Goal: Task Accomplishment & Management: Use online tool/utility

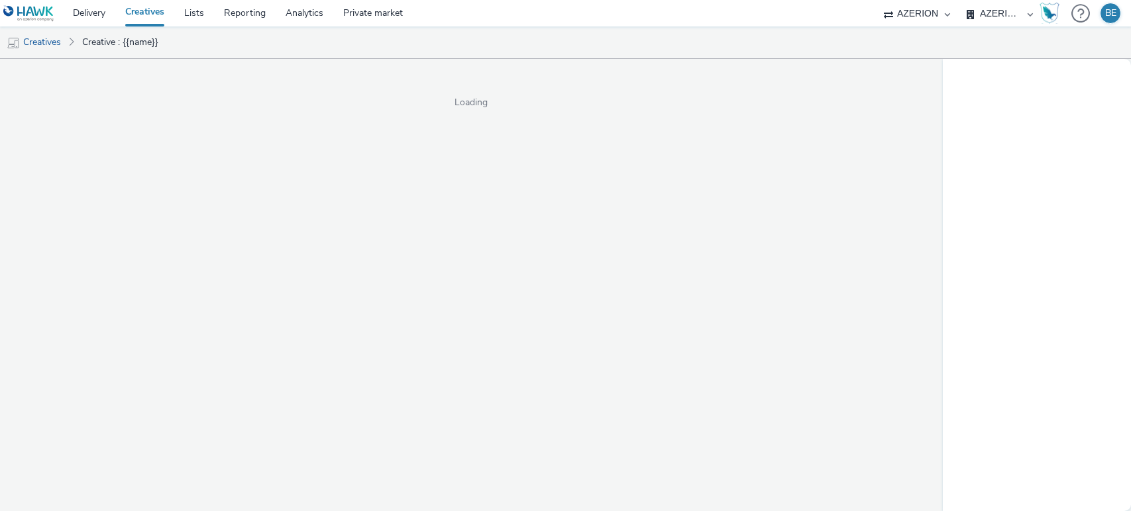
select select "3895bc63-45ad-4916-a3a8-8215513d0f52"
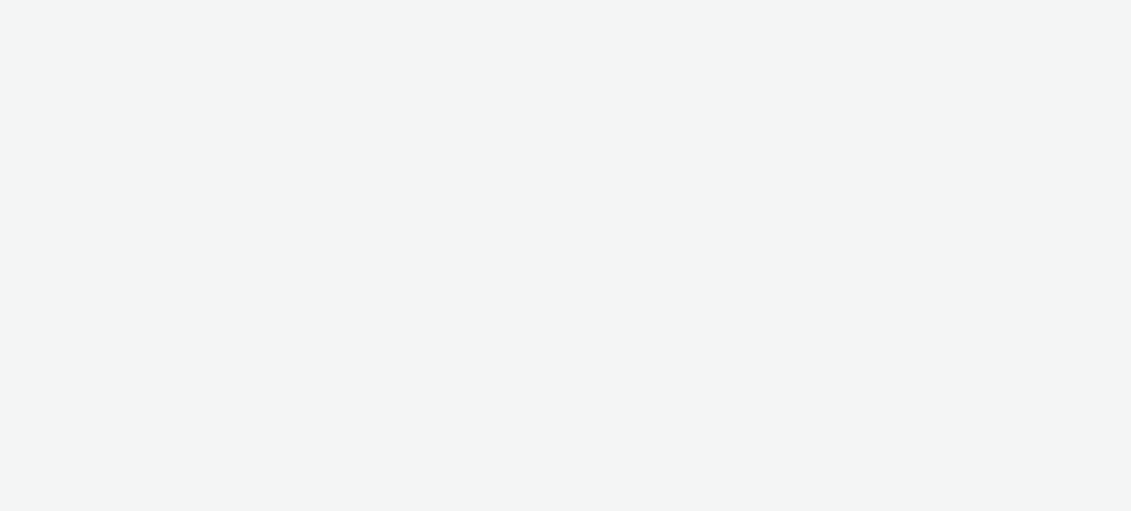
select select "79162ed7-0017-4339-93b0-3399b708648f"
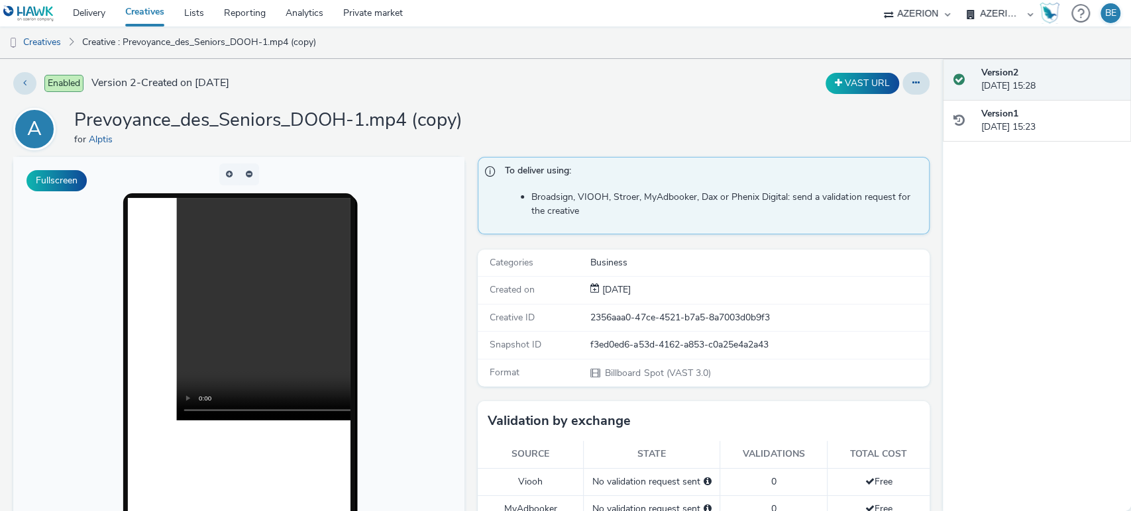
click at [99, 120] on h1 "Prevoyance_des_Seniors_DOOH-1.mp4 (copy)" at bounding box center [268, 120] width 388 height 25
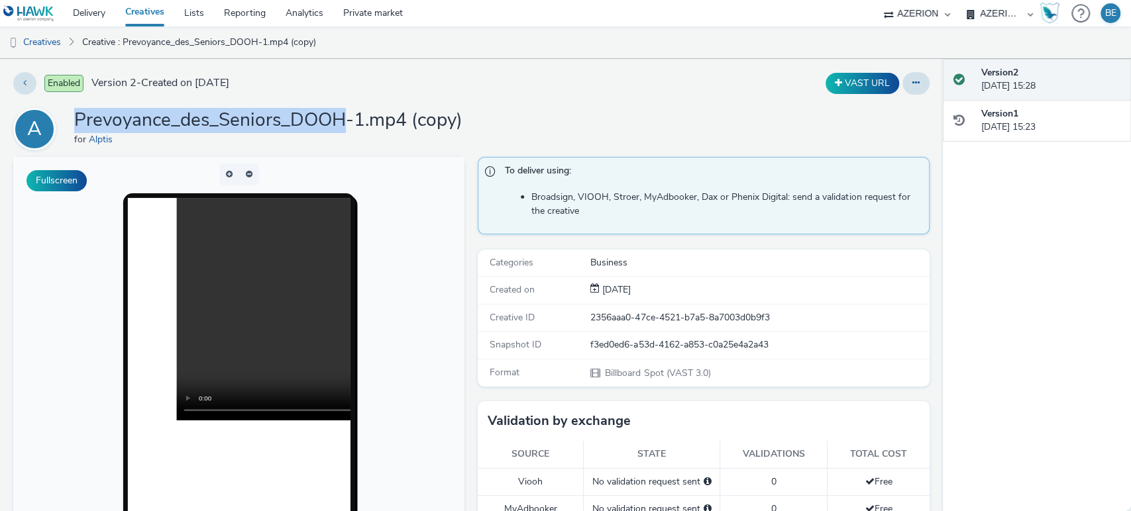
click at [99, 120] on h1 "Prevoyance_des_Seniors_DOOH-1.mp4 (copy)" at bounding box center [268, 120] width 388 height 25
click at [116, 120] on h1 "Prevoyance_des_Seniors_DOOH-1.mp4 (copy)" at bounding box center [268, 120] width 388 height 25
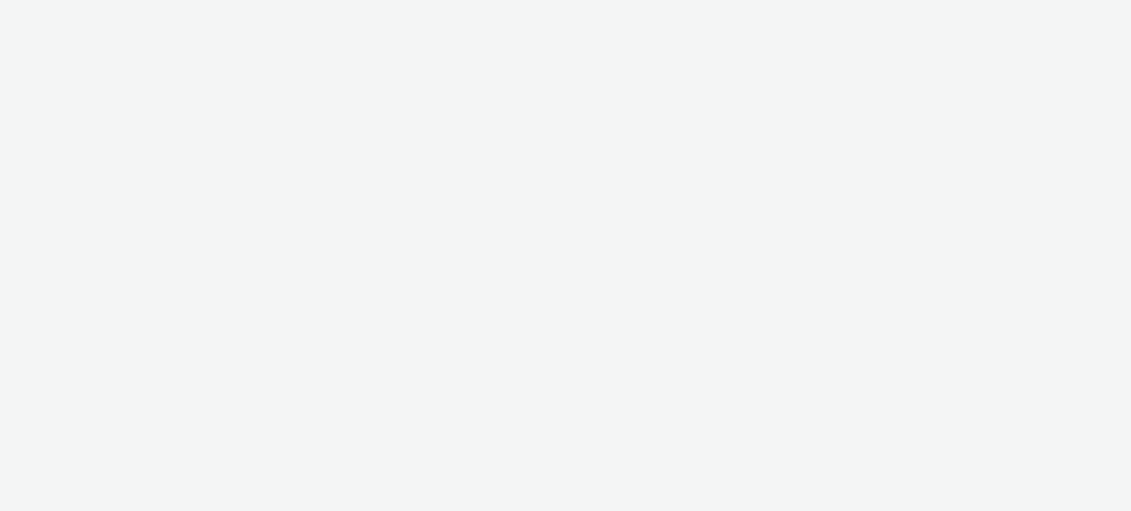
select select "79162ed7-0017-4339-93b0-3399b708648f"
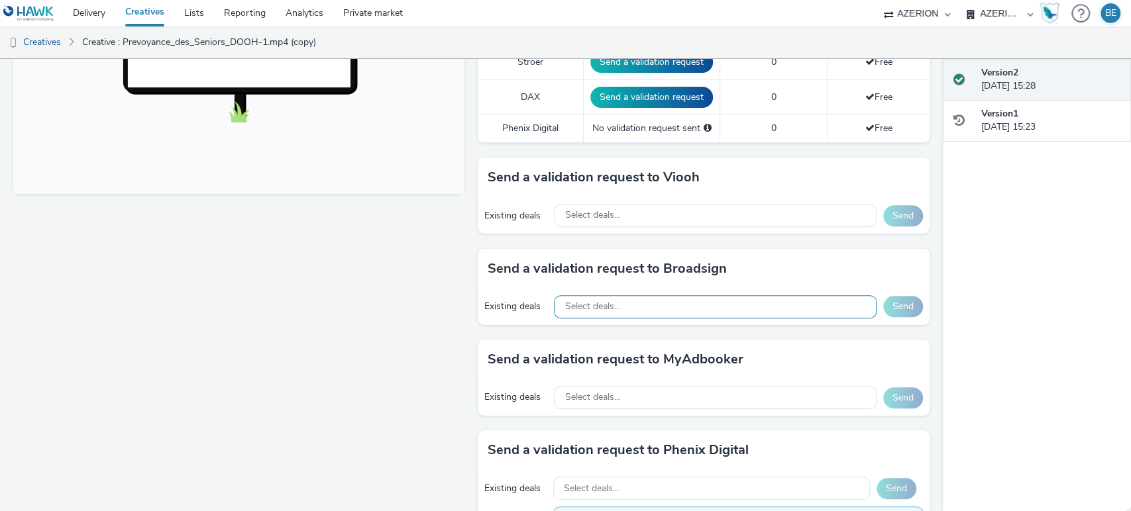
click at [655, 307] on div "Select deals..." at bounding box center [715, 306] width 322 height 23
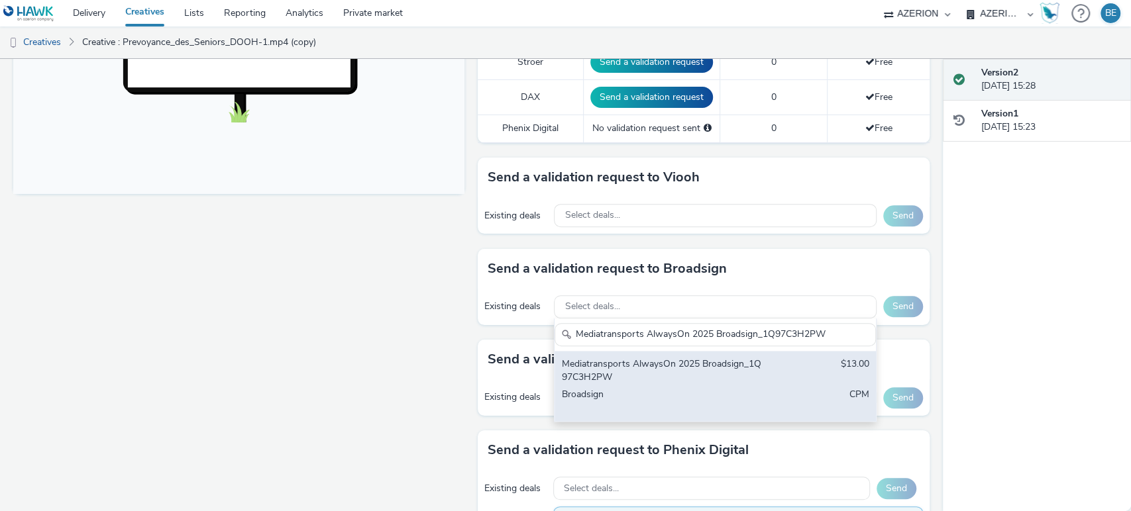
type input "Mediatransports AlwaysOn 2025 Broadsign_1Q97C3H2PW"
click at [689, 389] on div "Broadsign" at bounding box center [662, 401] width 203 height 27
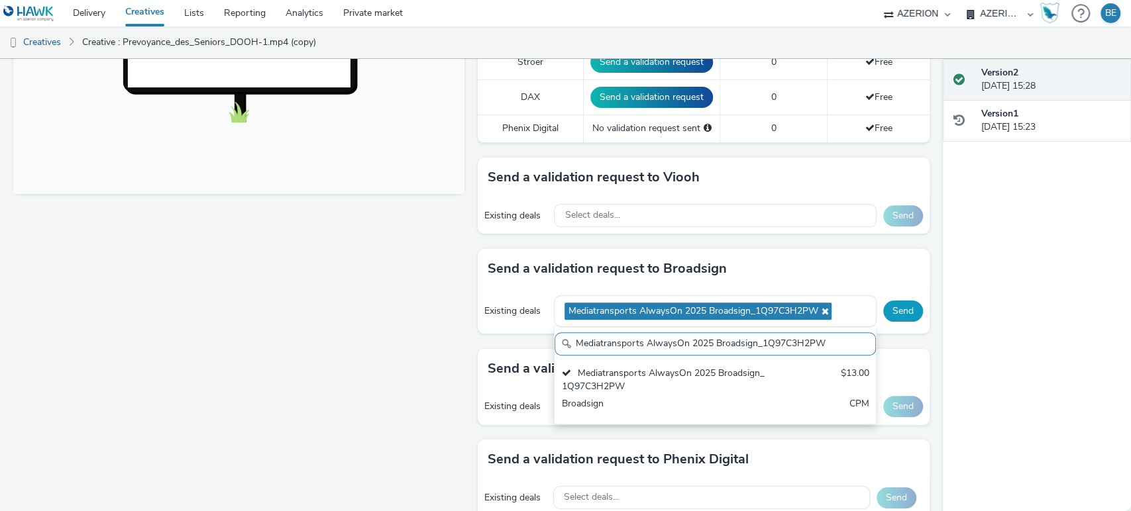
click at [886, 310] on button "Send" at bounding box center [903, 311] width 40 height 21
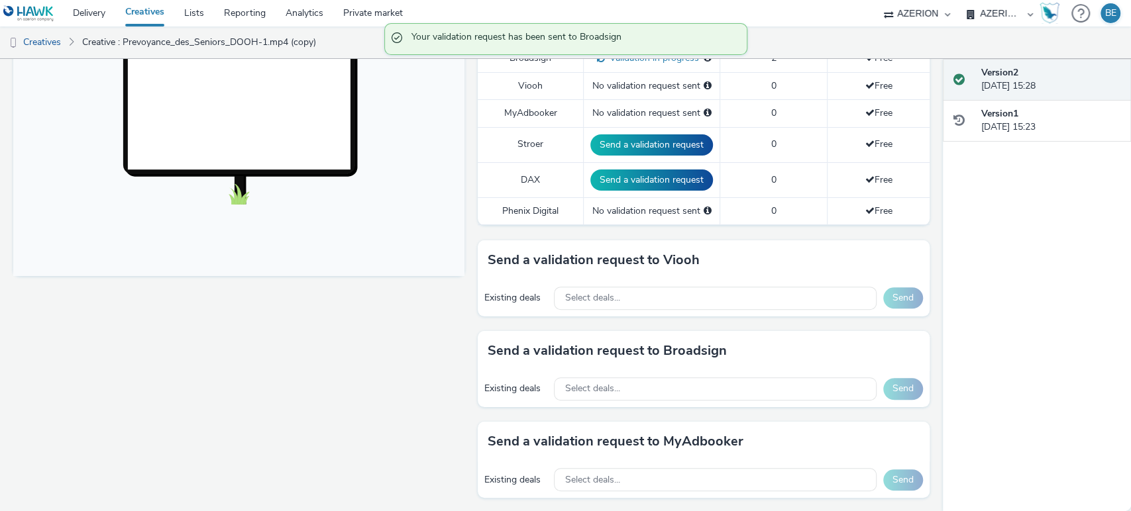
scroll to position [256, 0]
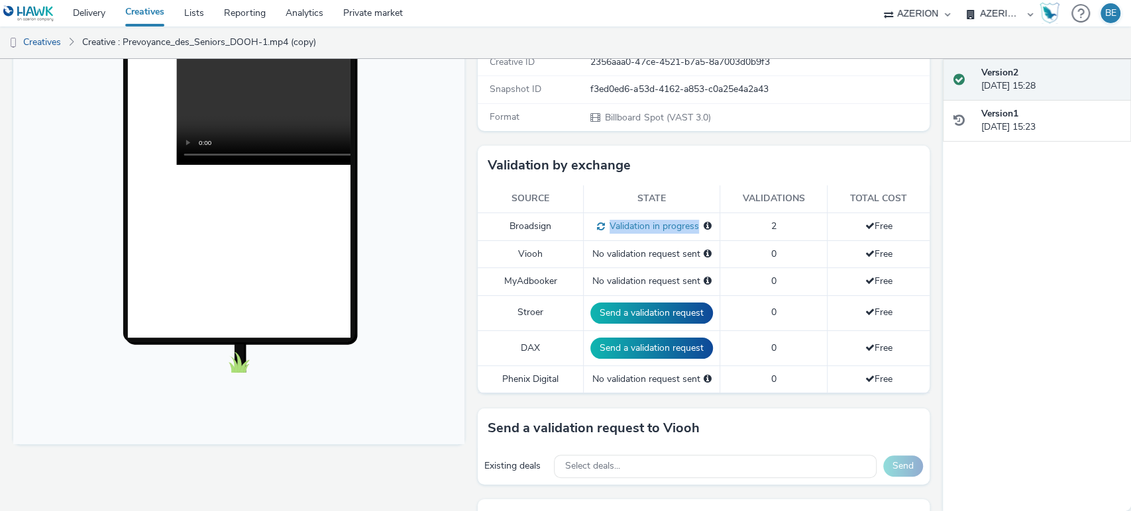
drag, startPoint x: 588, startPoint y: 225, endPoint x: 707, endPoint y: 227, distance: 118.6
click at [707, 227] on td "Validation in progress Validation in progress for: Mediatransports" at bounding box center [652, 227] width 136 height 28
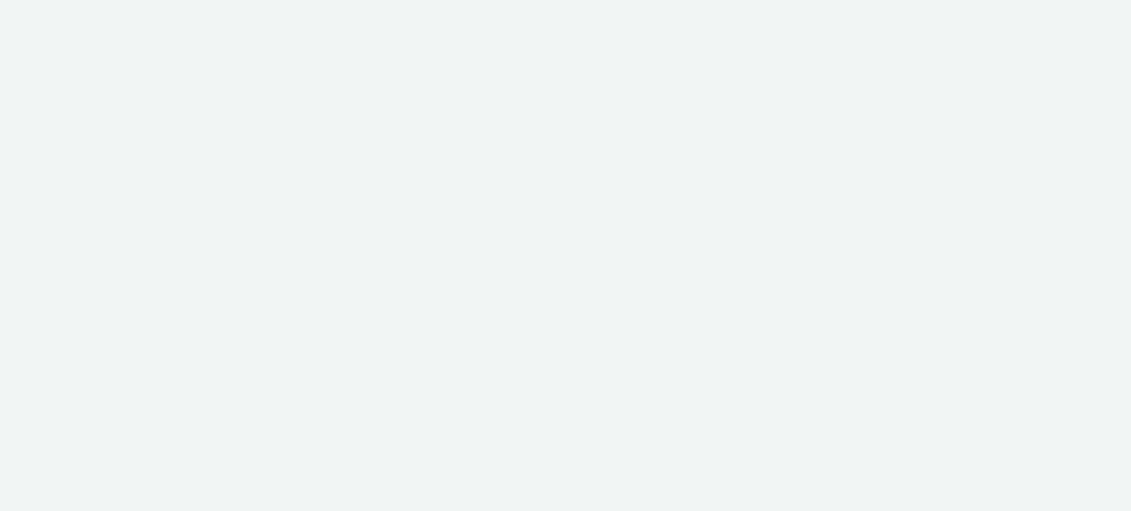
select select "79162ed7-0017-4339-93b0-3399b708648f"
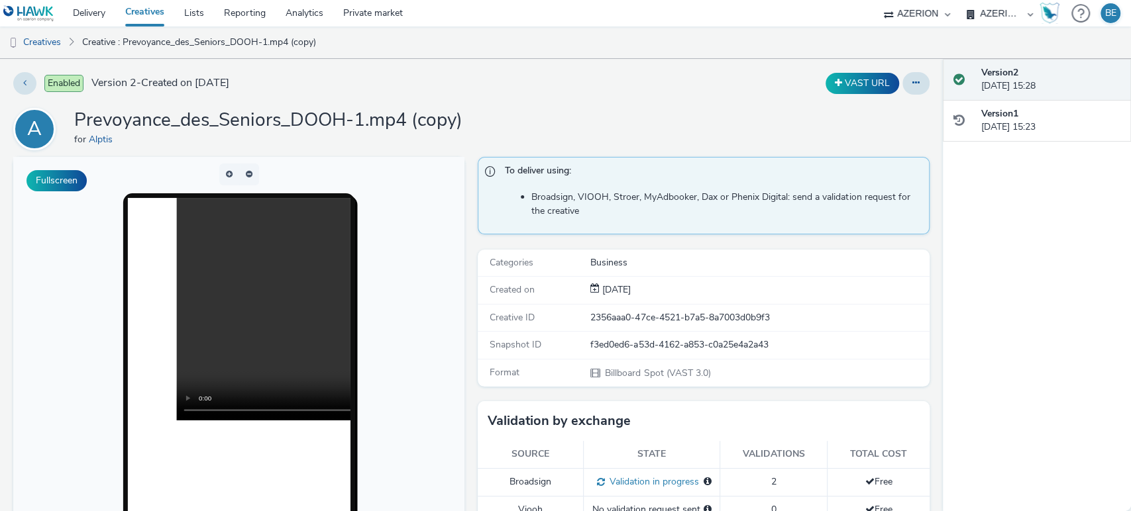
scroll to position [118, 0]
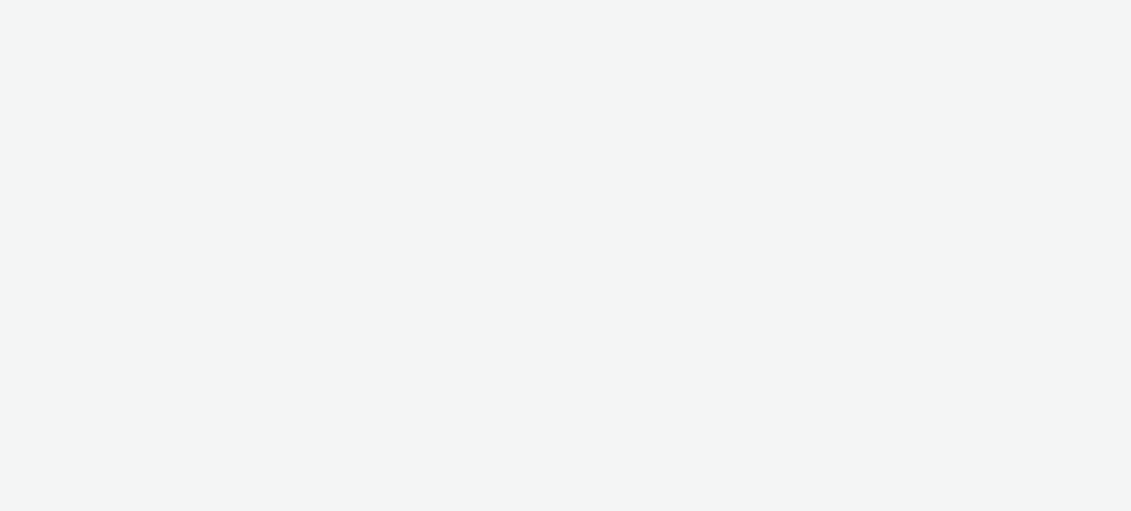
select select "79162ed7-0017-4339-93b0-3399b708648f"
